Goal: Task Accomplishment & Management: Manage account settings

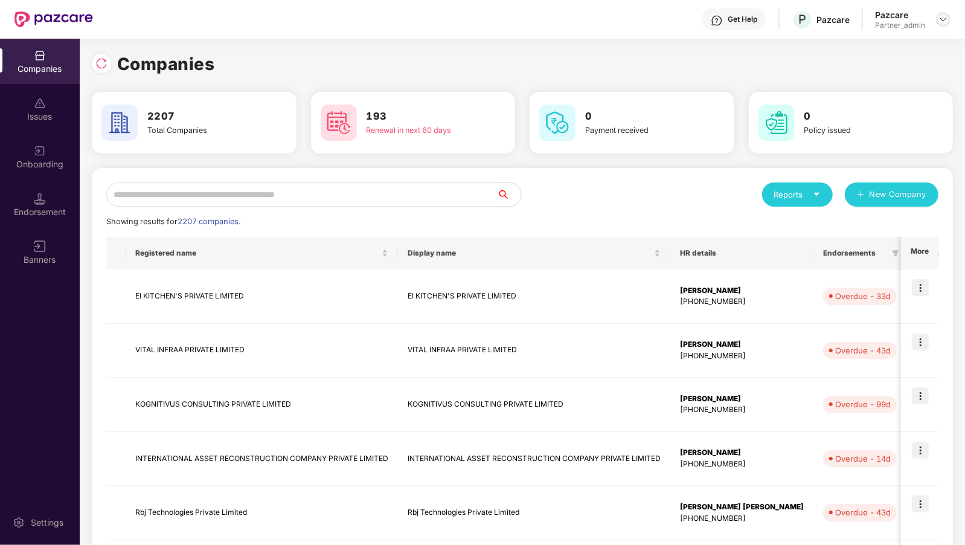
click at [944, 16] on img at bounding box center [944, 19] width 10 height 10
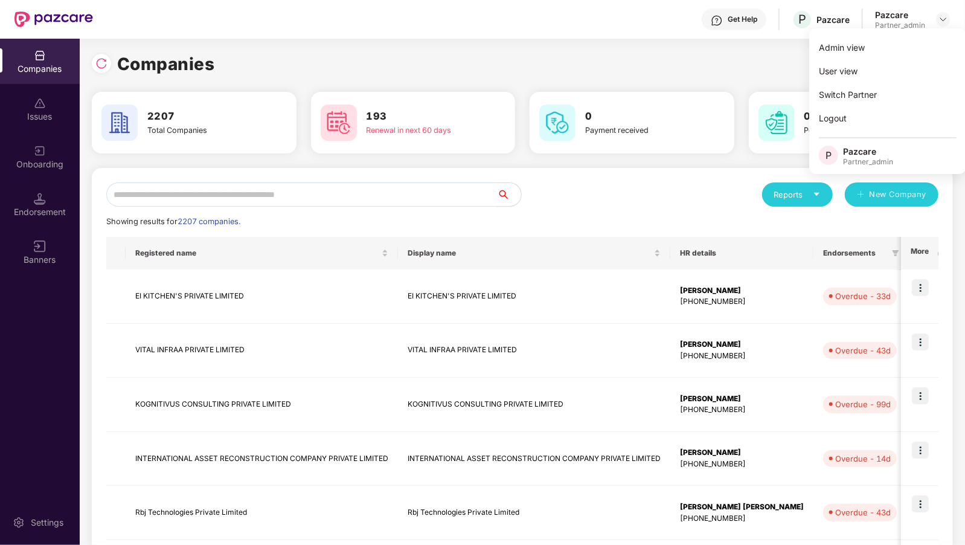
click at [629, 46] on div "Companies 2207 Total Companies 193 Renewal in next 60 days 0 Payment received 0…" at bounding box center [522, 458] width 861 height 839
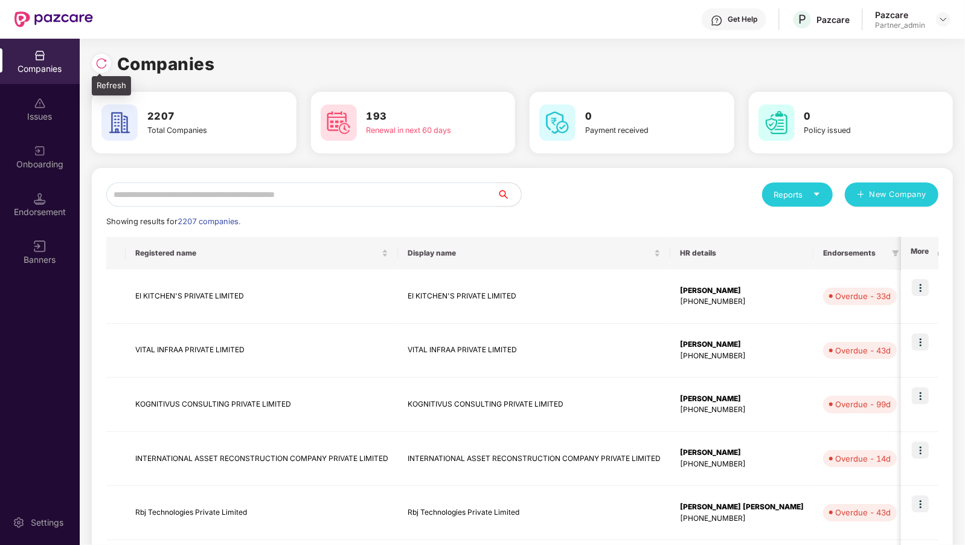
click at [103, 67] on img at bounding box center [101, 63] width 12 height 12
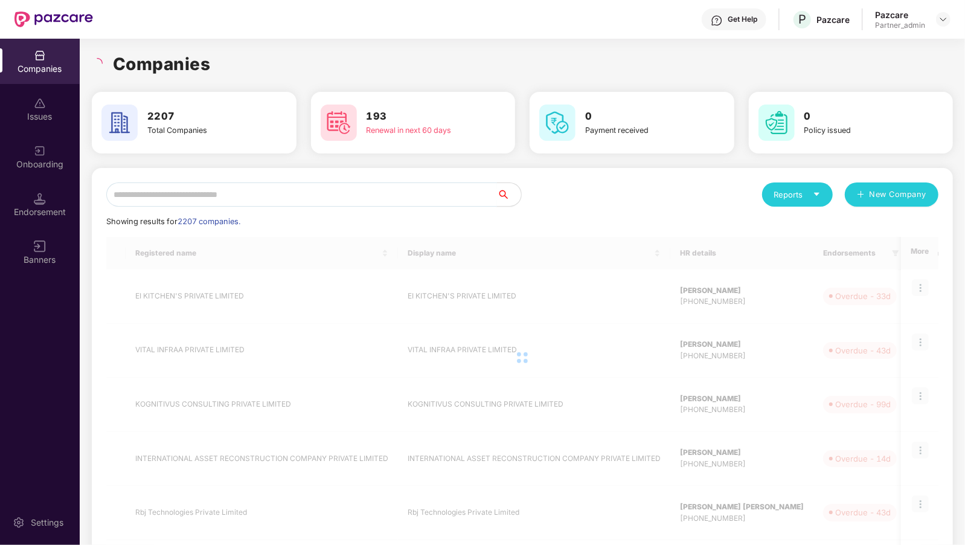
click at [188, 192] on input "text" at bounding box center [301, 194] width 391 height 24
click at [30, 241] on div "Banners" at bounding box center [40, 252] width 80 height 45
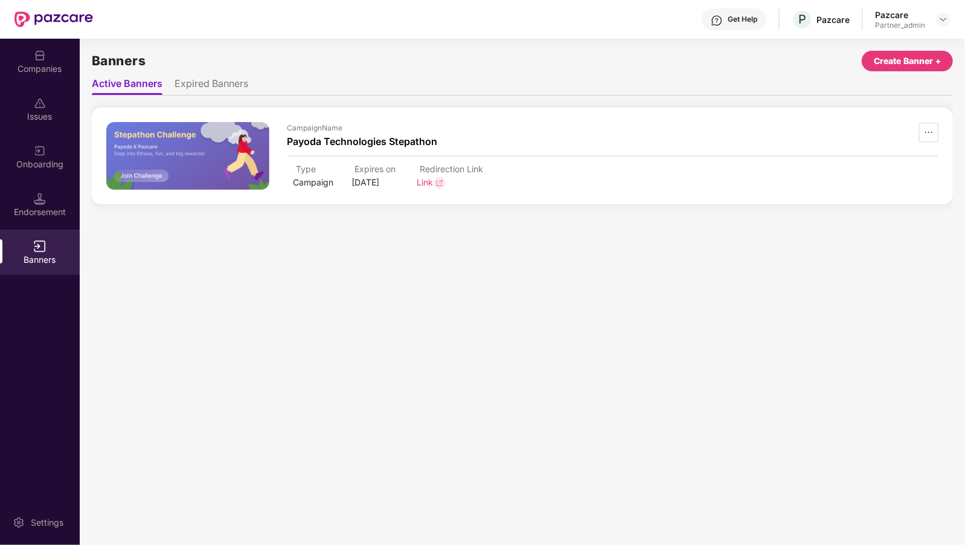
click at [200, 83] on li "Expired Banners" at bounding box center [212, 86] width 74 height 18
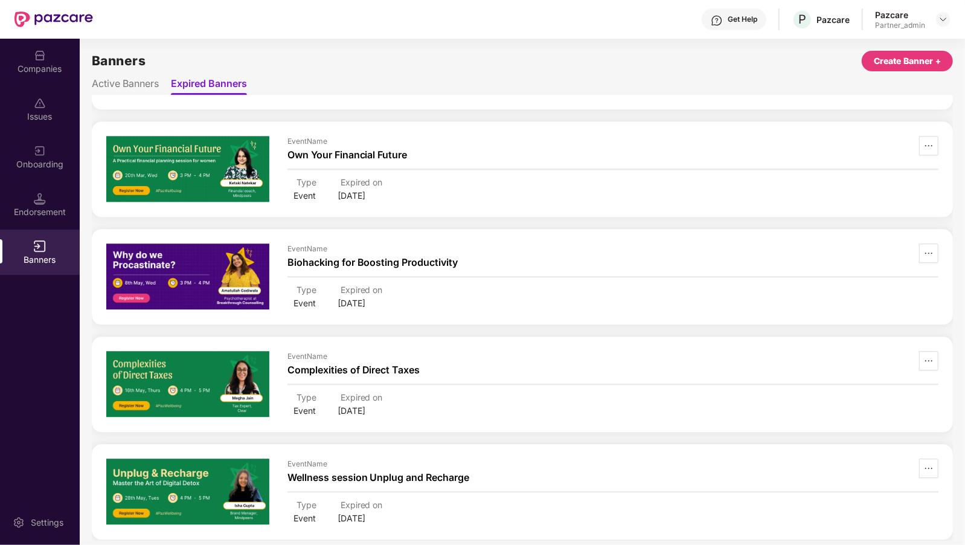
scroll to position [1921, 0]
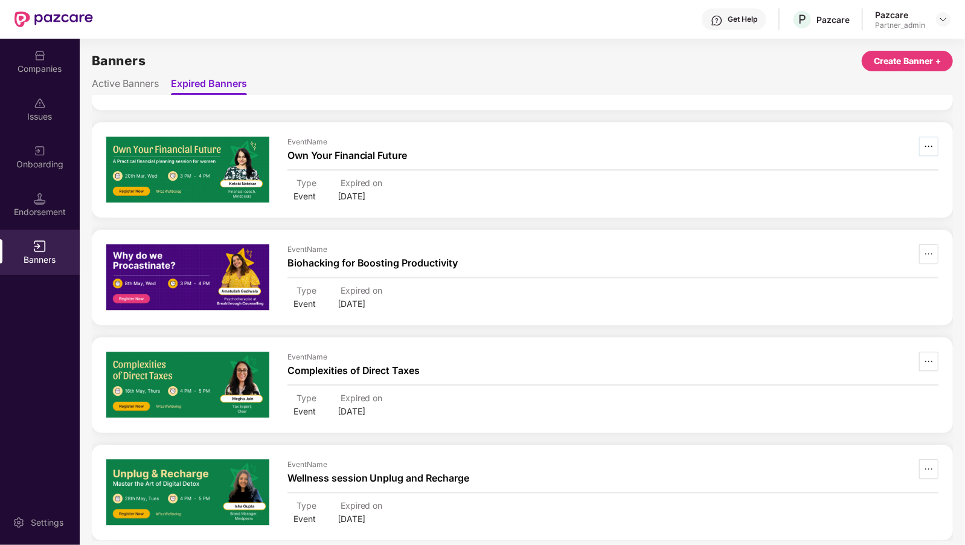
click at [928, 141] on icon "ellipsis" at bounding box center [929, 146] width 10 height 10
click at [885, 200] on img at bounding box center [887, 204] width 12 height 12
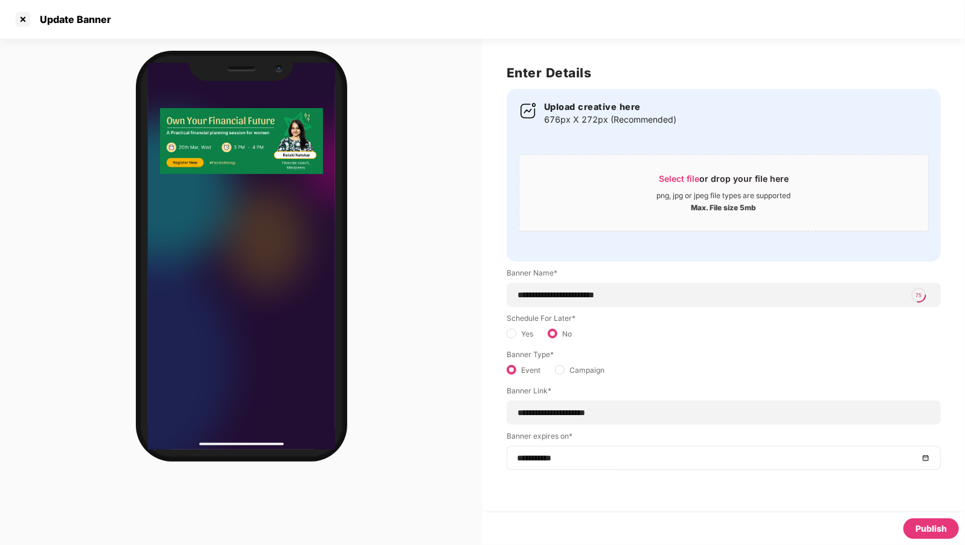
click at [573, 464] on div "**********" at bounding box center [724, 458] width 434 height 24
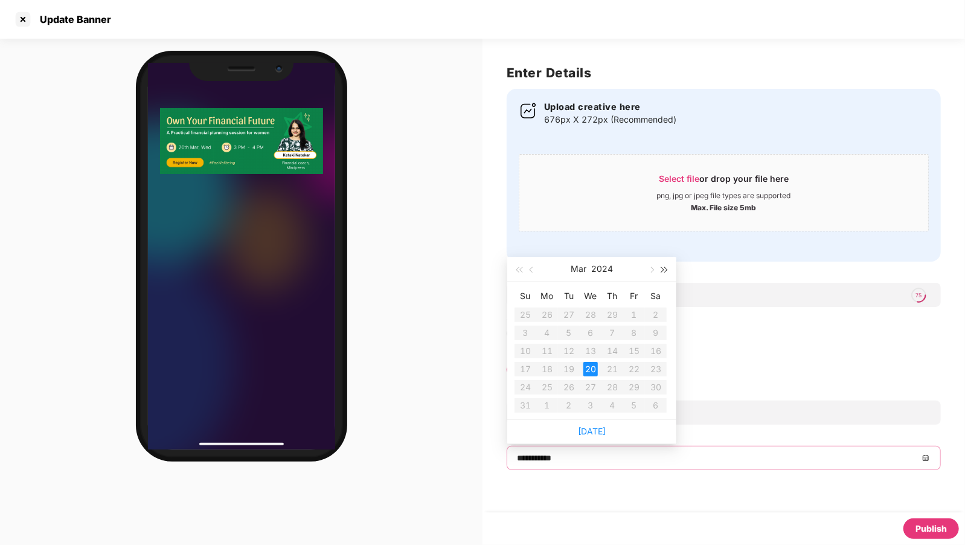
click at [662, 271] on span "button" at bounding box center [665, 270] width 6 height 6
click at [653, 272] on button "button" at bounding box center [650, 269] width 13 height 24
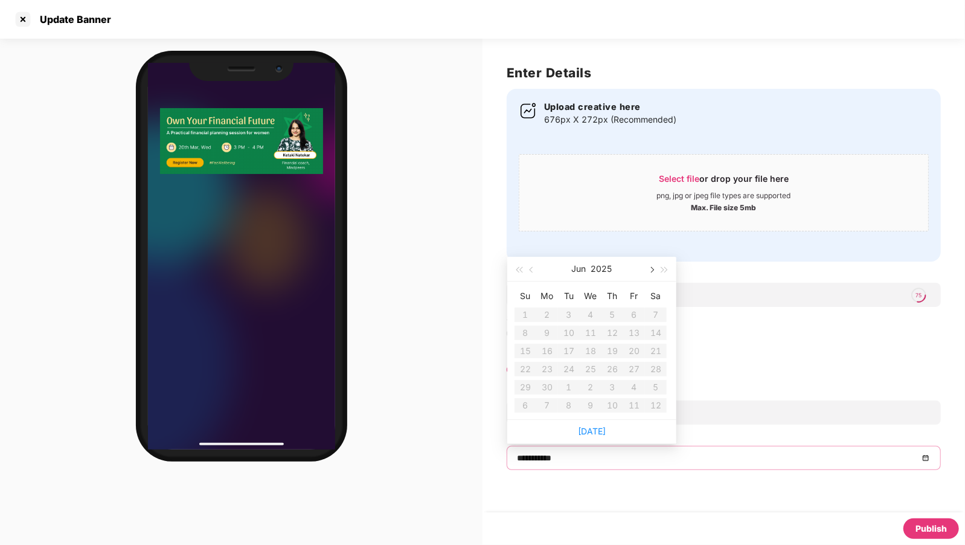
click at [653, 272] on button "button" at bounding box center [650, 269] width 13 height 24
type input "**********"
click at [613, 382] on div "30" at bounding box center [612, 387] width 14 height 14
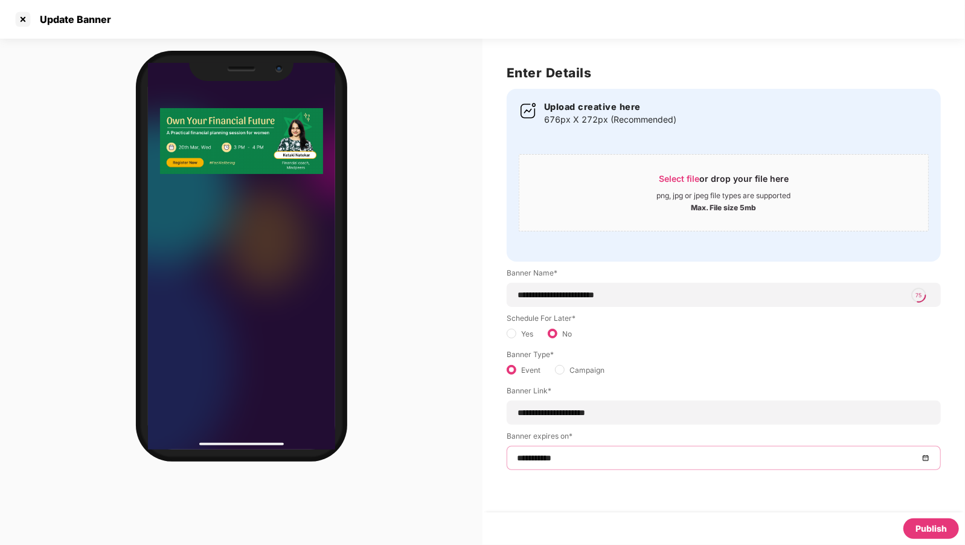
click at [919, 519] on div "Publish" at bounding box center [932, 528] width 56 height 21
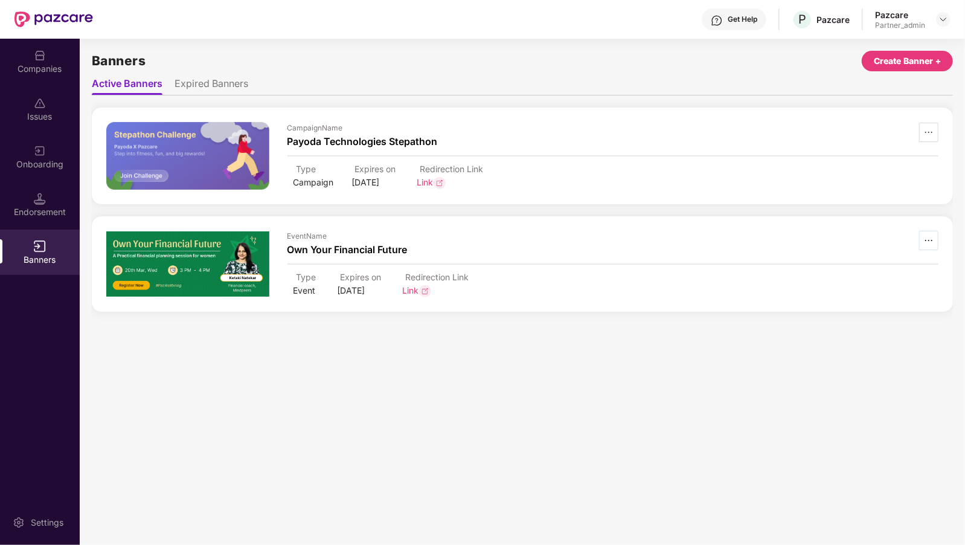
click at [927, 234] on button "button" at bounding box center [928, 240] width 19 height 19
click at [896, 305] on li "Edit" at bounding box center [902, 301] width 72 height 25
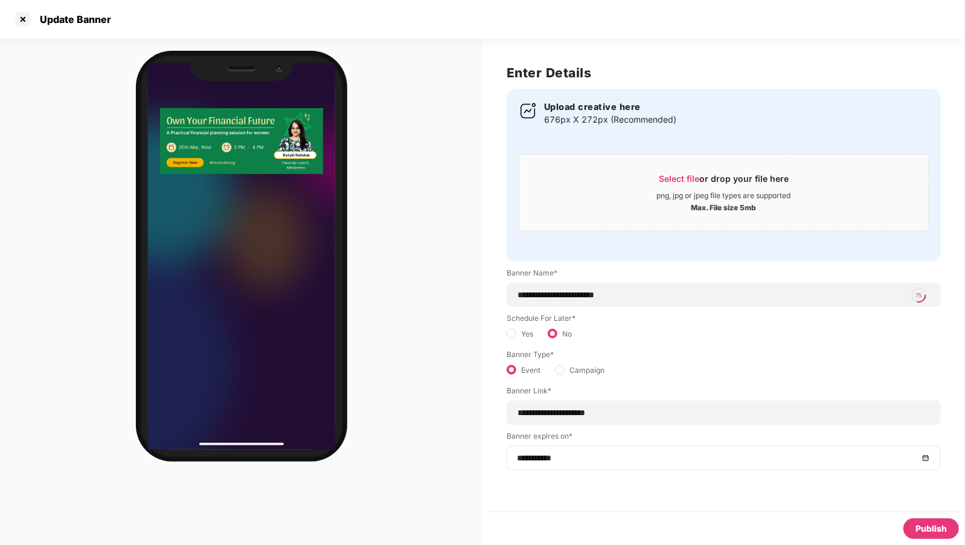
click at [585, 448] on div "**********" at bounding box center [724, 458] width 434 height 24
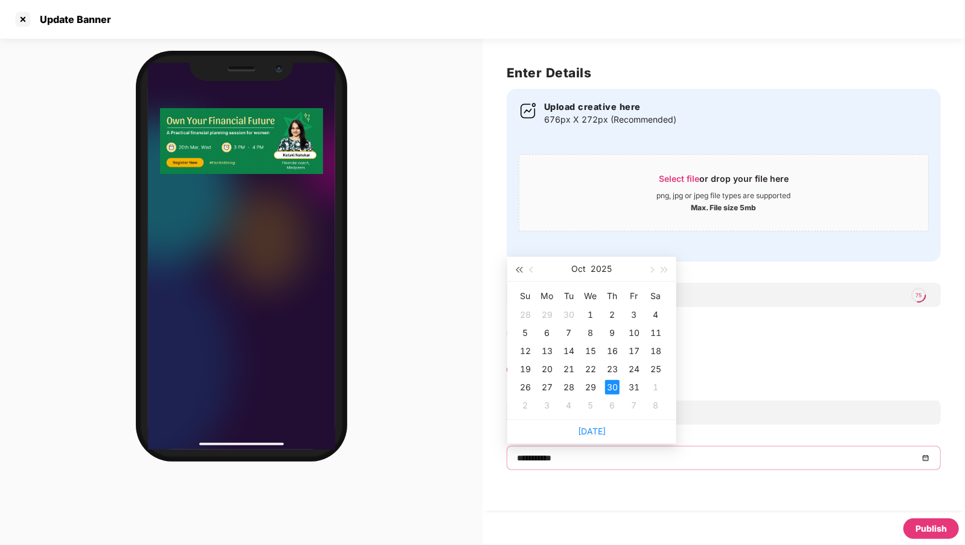
click at [522, 272] on span "button" at bounding box center [519, 270] width 6 height 6
click at [664, 268] on span "button" at bounding box center [665, 270] width 6 height 6
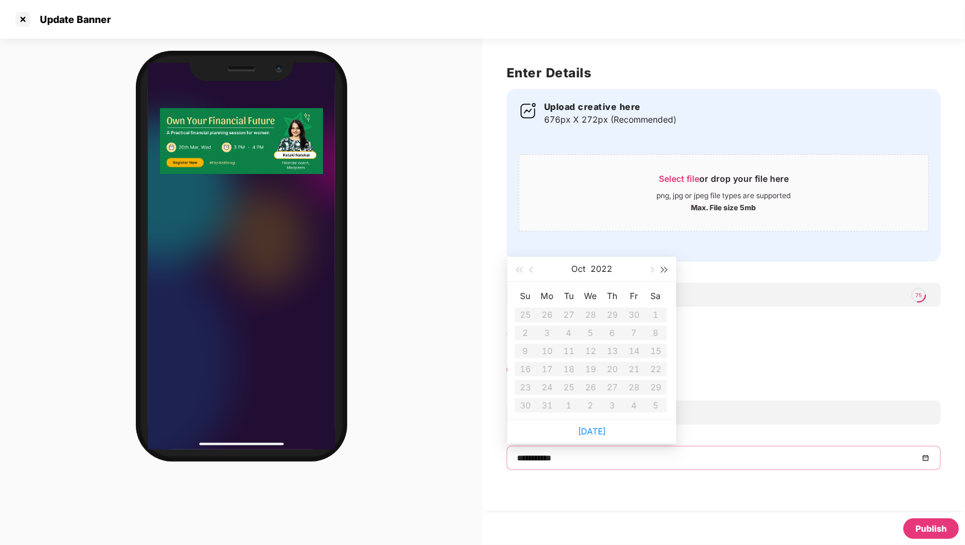
click at [664, 268] on span "button" at bounding box center [665, 270] width 6 height 6
click at [588, 428] on link "[DATE]" at bounding box center [592, 431] width 28 height 10
type input "**********"
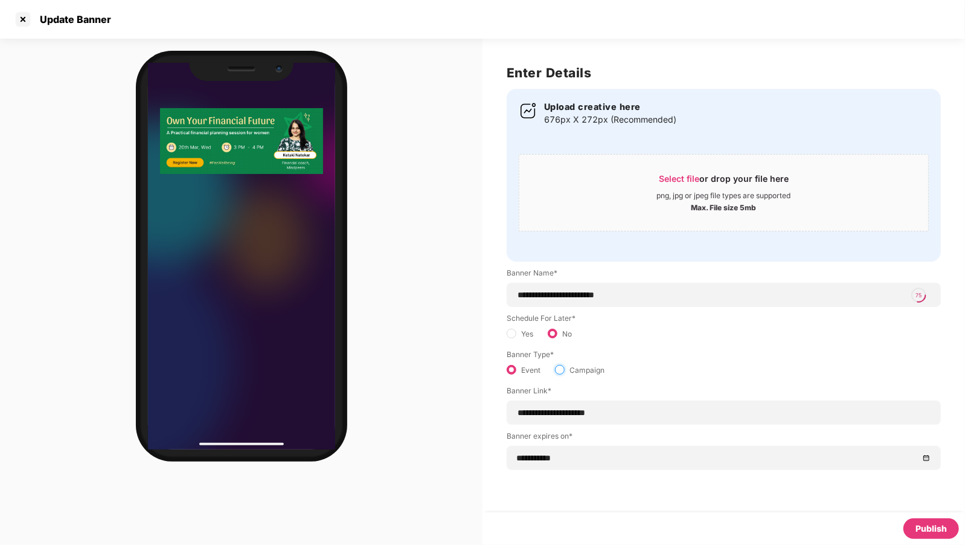
select select "***"
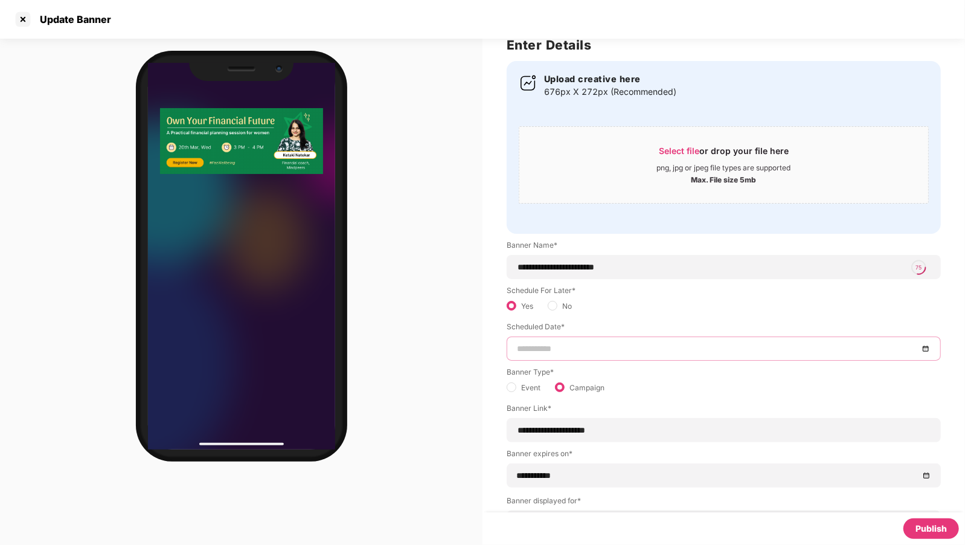
click at [550, 353] on input at bounding box center [718, 348] width 402 height 13
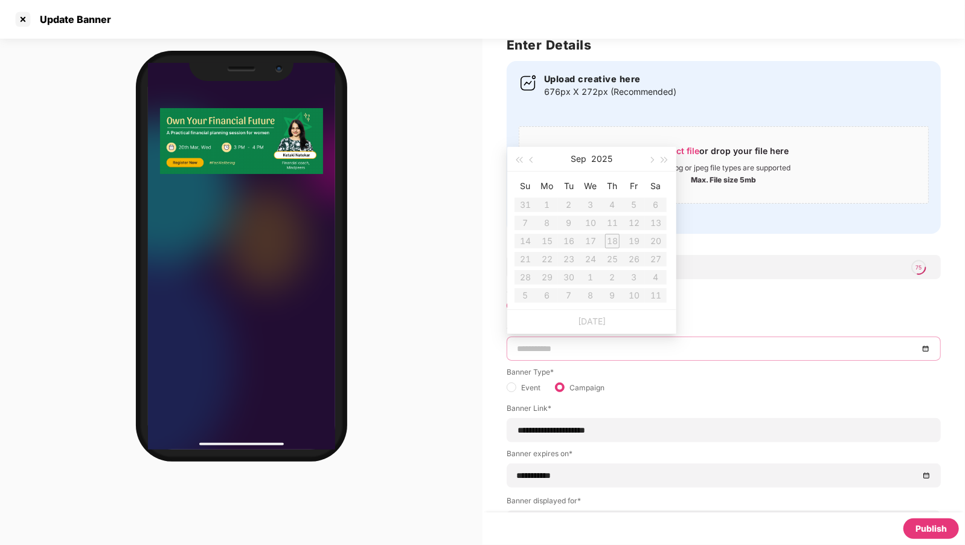
scroll to position [73, 0]
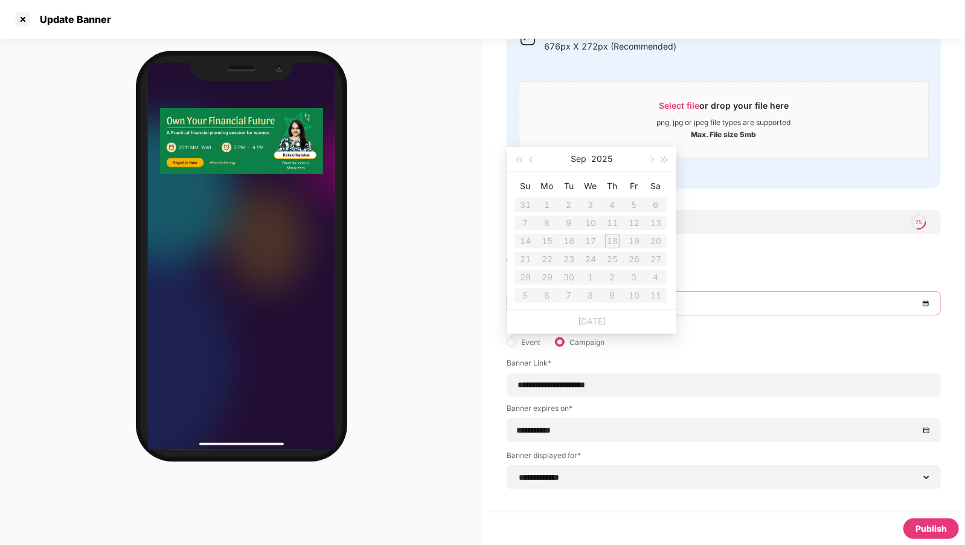
click at [593, 428] on div "**********" at bounding box center [724, 422] width 434 height 39
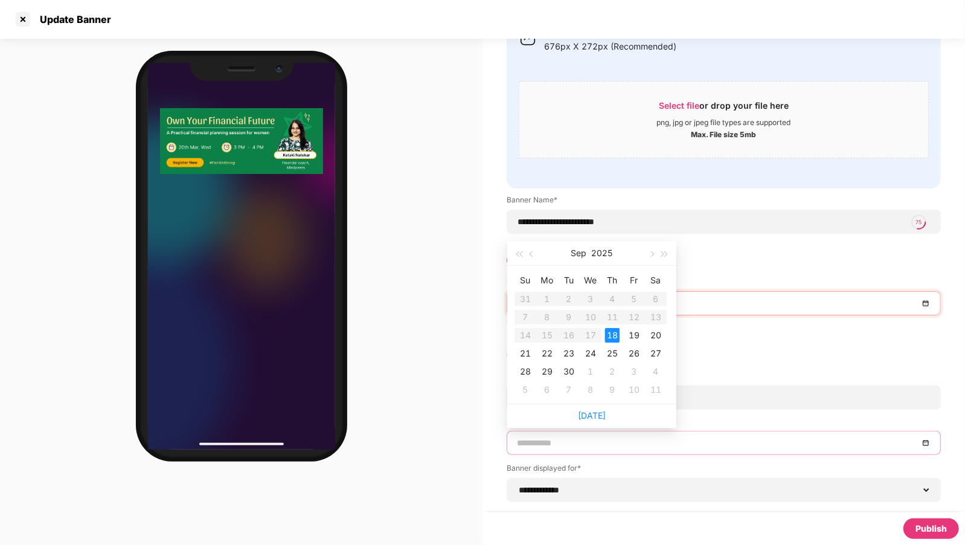
click at [612, 333] on div "18" at bounding box center [612, 335] width 14 height 14
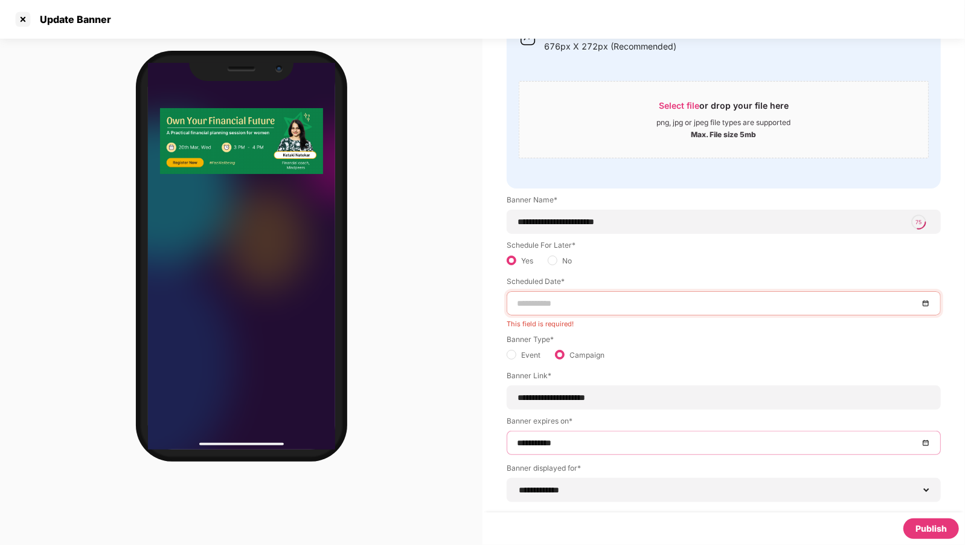
click at [586, 310] on div at bounding box center [724, 303] width 434 height 24
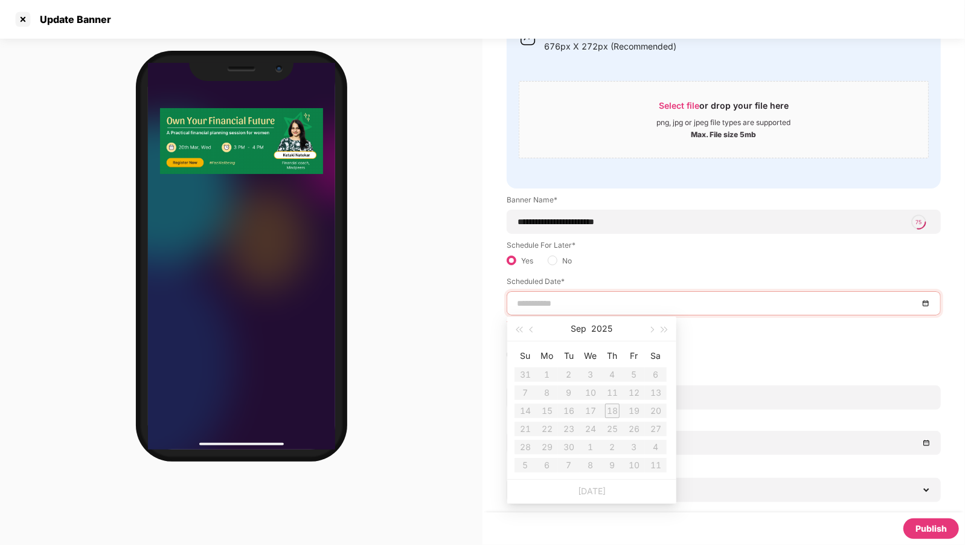
click at [603, 303] on input at bounding box center [718, 303] width 402 height 13
click at [652, 334] on button "button" at bounding box center [650, 328] width 13 height 24
click at [568, 300] on input at bounding box center [718, 303] width 402 height 13
click at [443, 342] on div "Speaker Camera" at bounding box center [241, 292] width 483 height 506
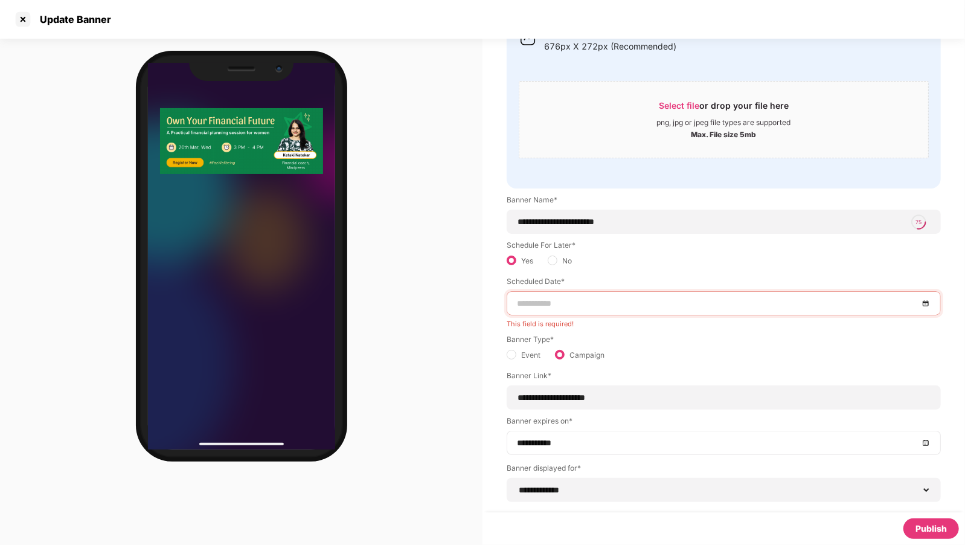
click at [554, 434] on div "**********" at bounding box center [724, 443] width 434 height 24
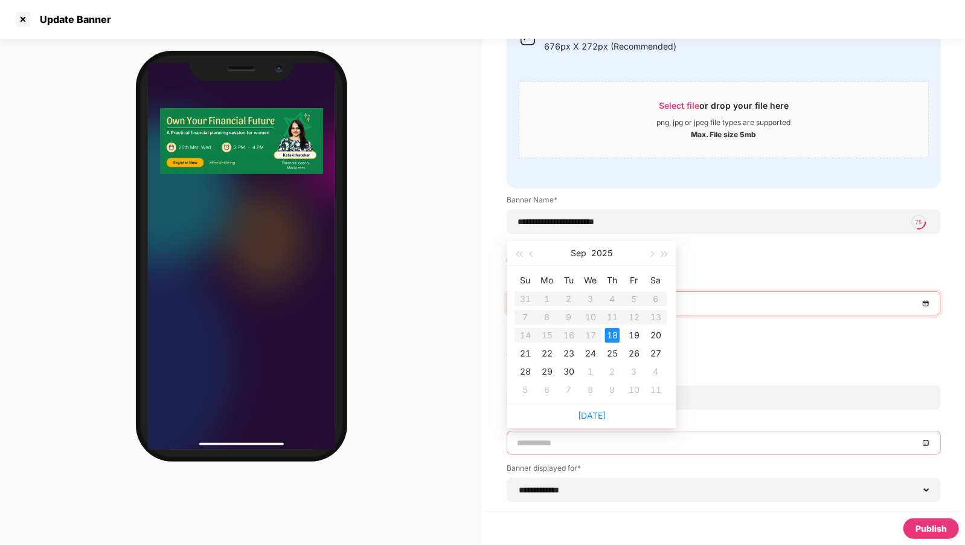
type input "**********"
click at [466, 300] on div "Speaker Camera" at bounding box center [241, 292] width 483 height 506
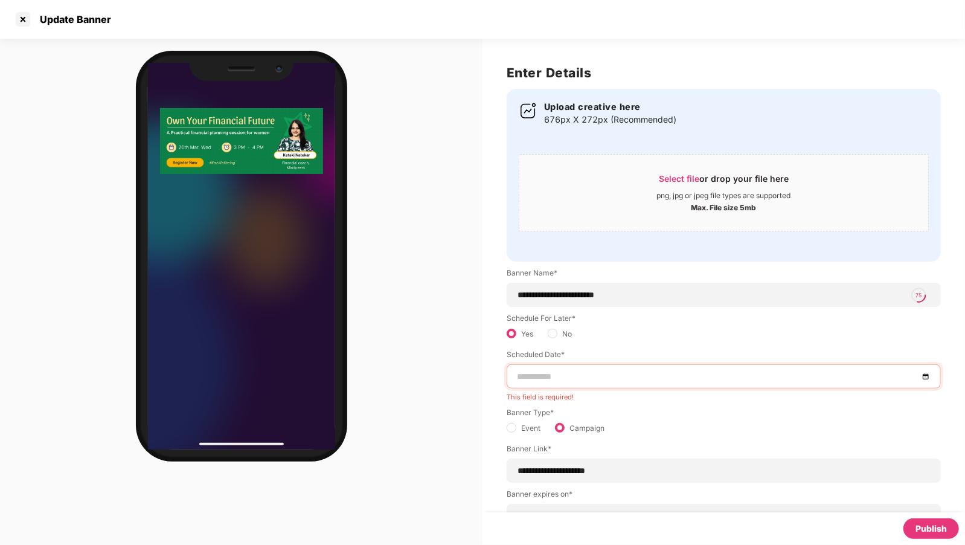
scroll to position [86, 0]
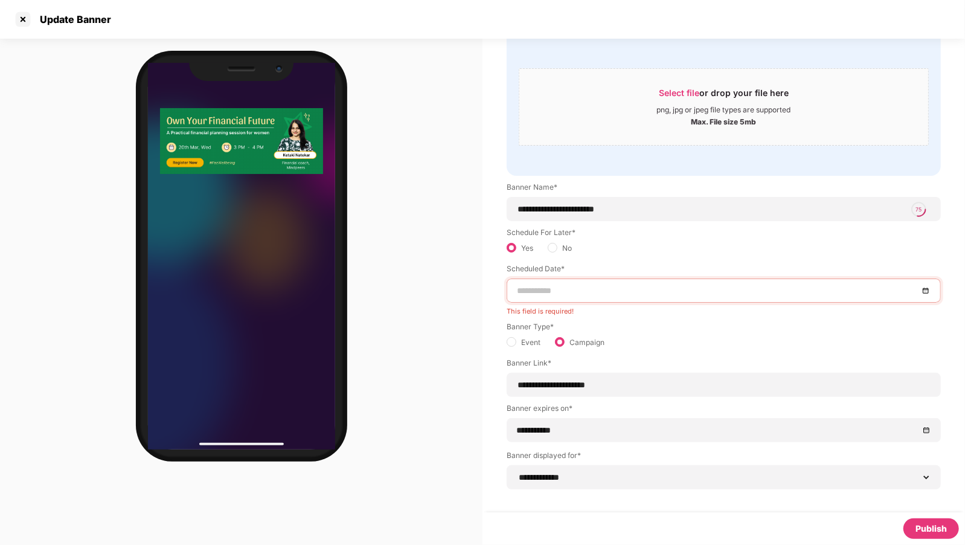
click at [518, 345] on span "Event" at bounding box center [530, 341] width 29 height 13
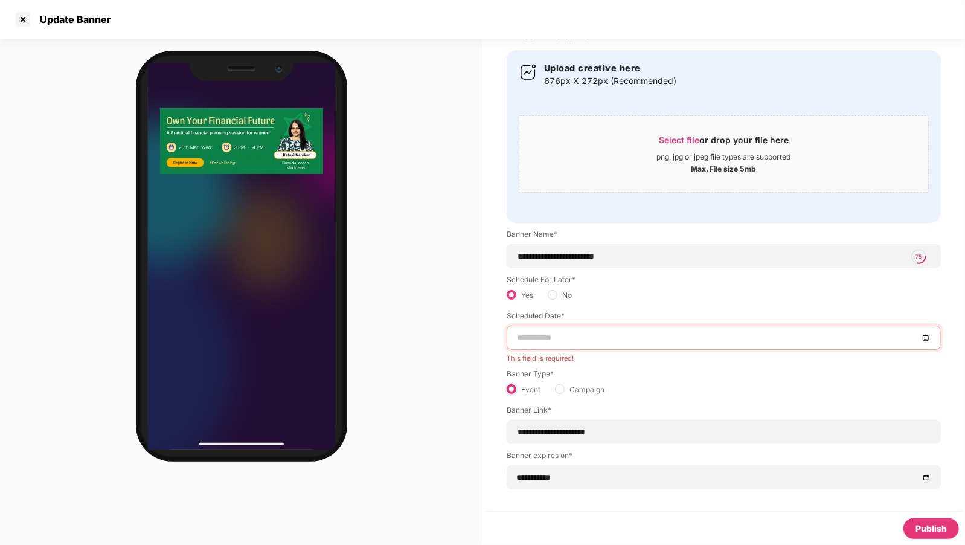
scroll to position [0, 1]
click at [16, 19] on div at bounding box center [22, 19] width 19 height 19
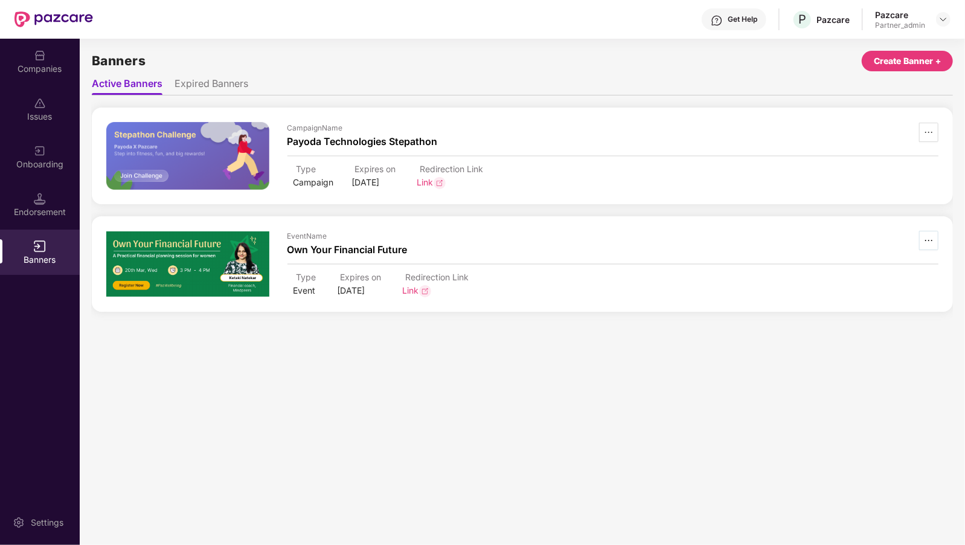
click at [937, 244] on span "ellipsis" at bounding box center [929, 241] width 18 height 10
click at [898, 274] on span "Delete" at bounding box center [910, 275] width 25 height 13
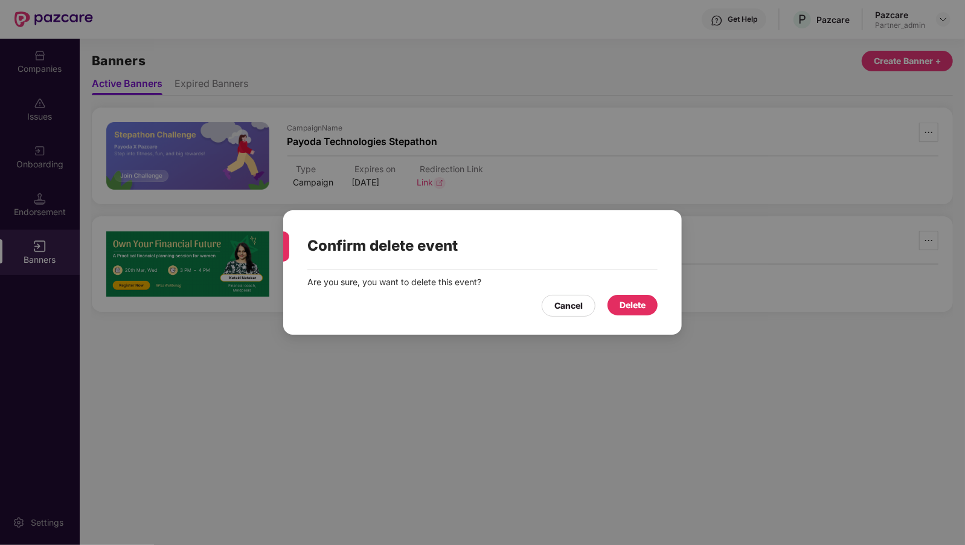
click at [630, 301] on div "Delete" at bounding box center [633, 304] width 26 height 13
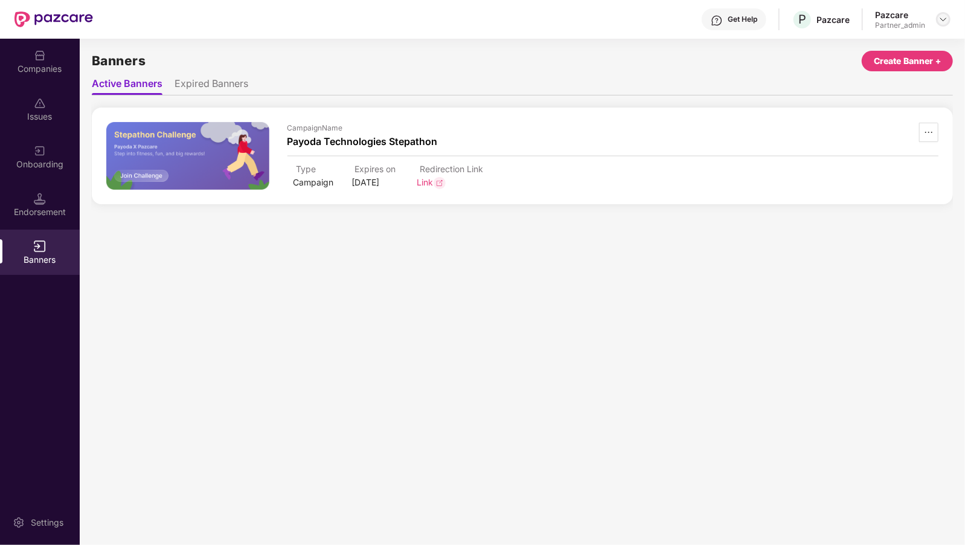
click at [939, 18] on img at bounding box center [944, 19] width 10 height 10
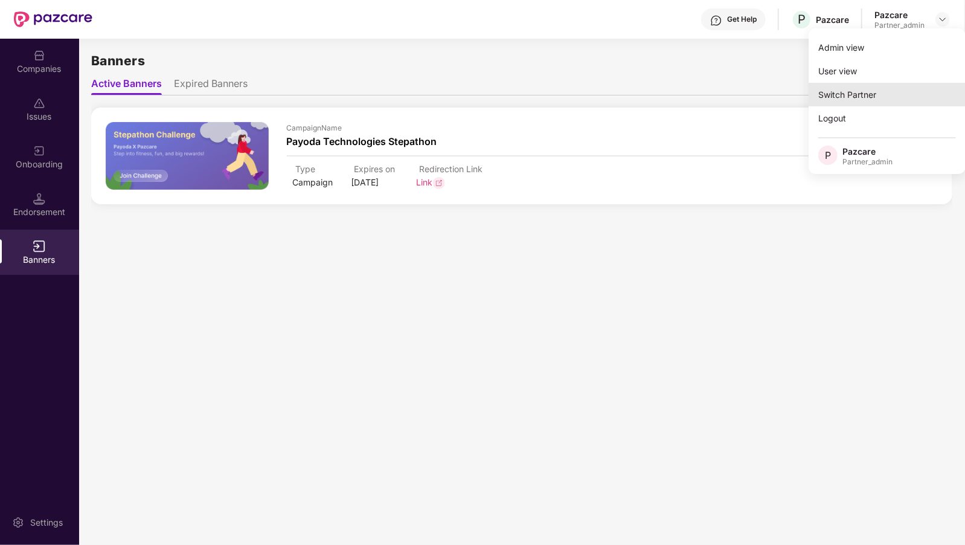
click at [826, 92] on div "Switch Partner" at bounding box center [887, 95] width 157 height 24
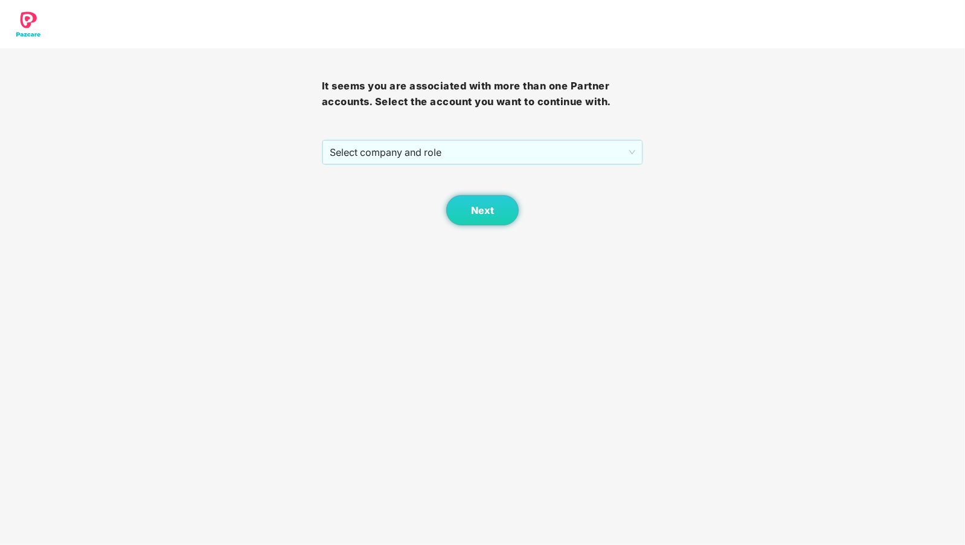
scroll to position [0, 0]
click at [388, 150] on span "Select company and role" at bounding box center [483, 152] width 306 height 23
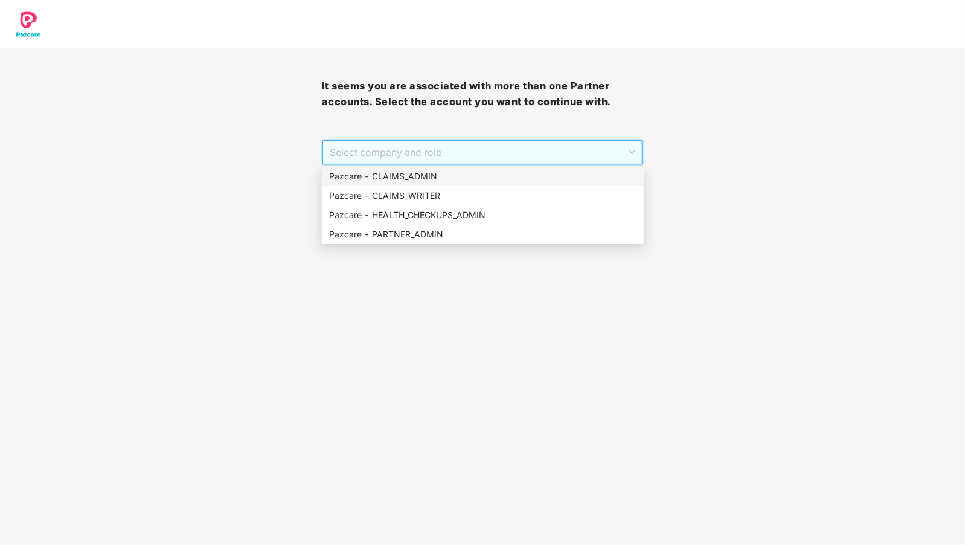
click at [418, 178] on div "Pazcare - CLAIMS_ADMIN" at bounding box center [482, 176] width 307 height 13
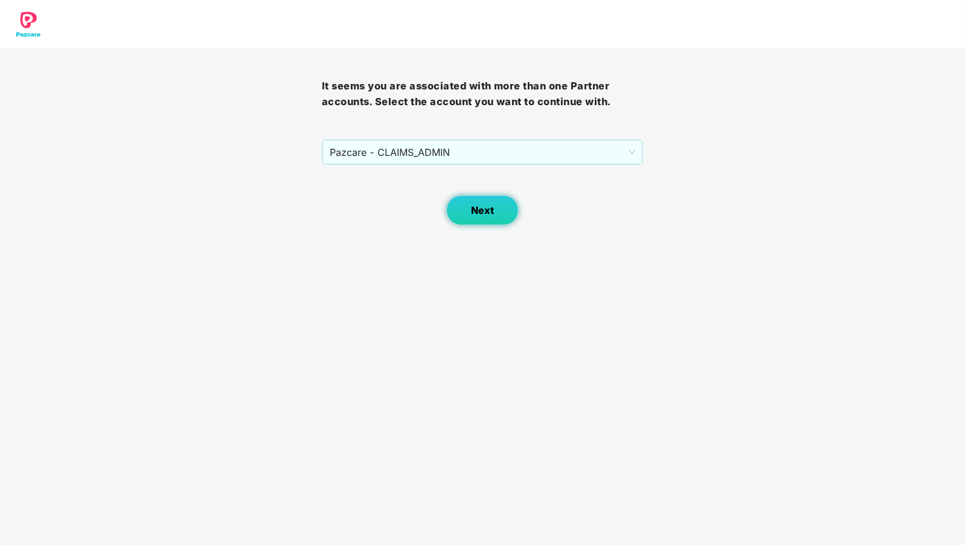
click at [471, 205] on button "Next" at bounding box center [482, 210] width 72 height 30
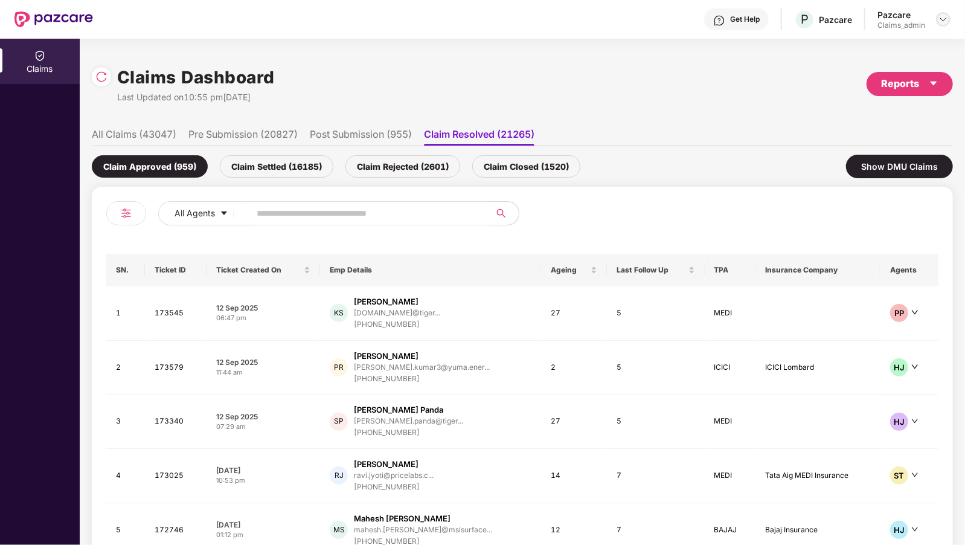
click at [940, 16] on img at bounding box center [944, 19] width 10 height 10
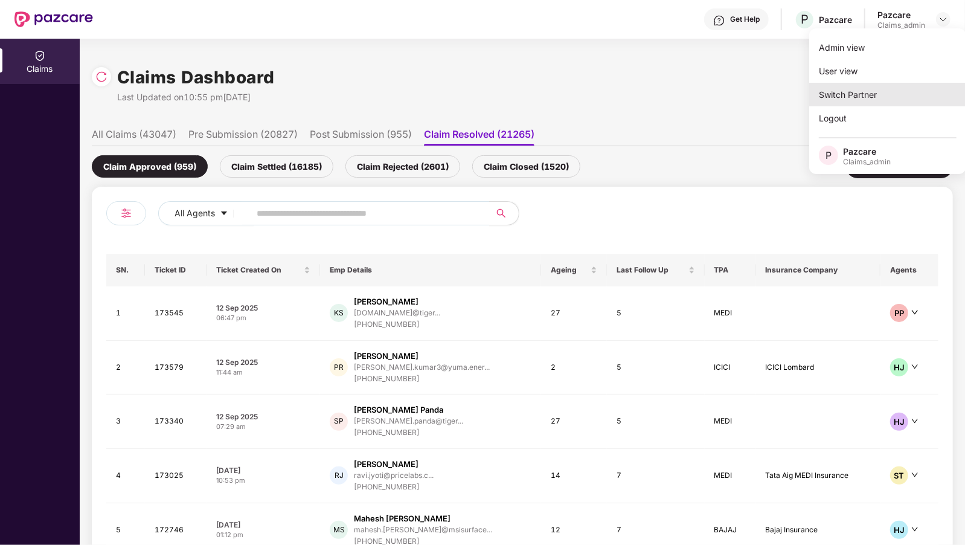
click at [851, 94] on div "Switch Partner" at bounding box center [887, 95] width 157 height 24
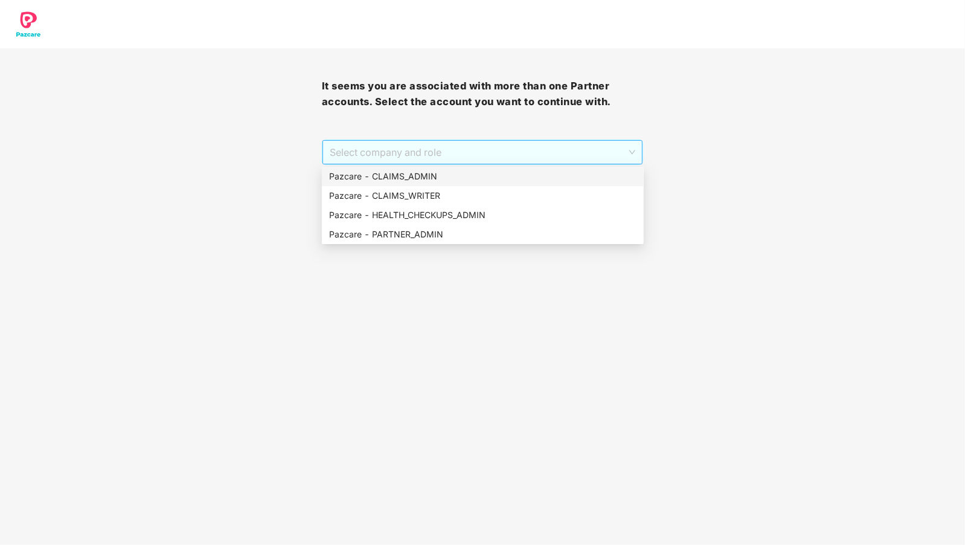
click at [407, 161] on span "Select company and role" at bounding box center [483, 152] width 306 height 23
